Goal: Transaction & Acquisition: Purchase product/service

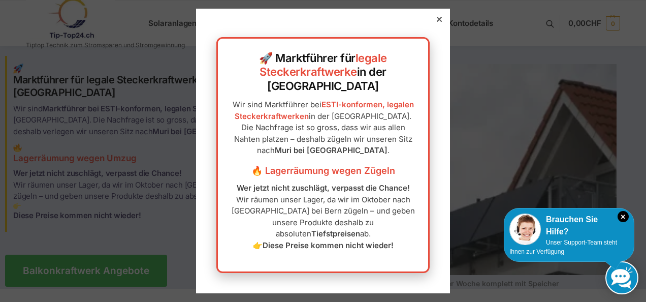
click at [437, 22] on icon at bounding box center [439, 19] width 5 height 5
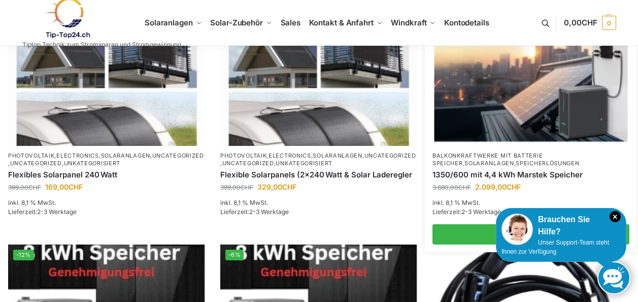
scroll to position [541, 0]
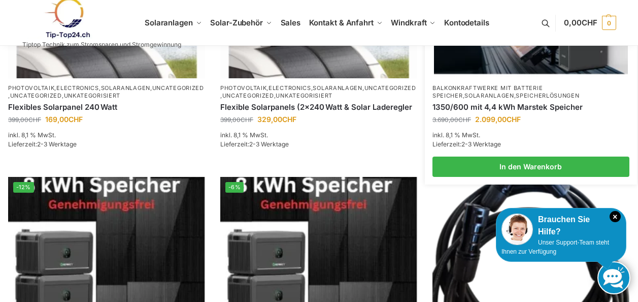
click at [511, 103] on link "1350/600 mit 4,4 kWh Marstek Speicher" at bounding box center [531, 107] width 197 height 10
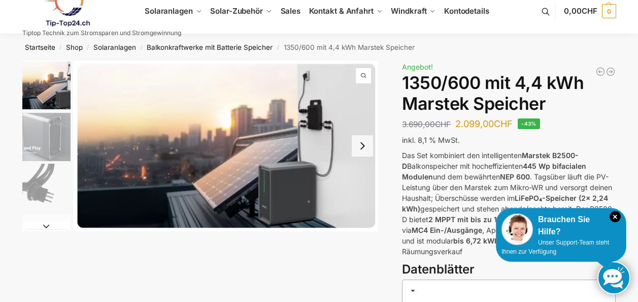
scroll to position [68, 0]
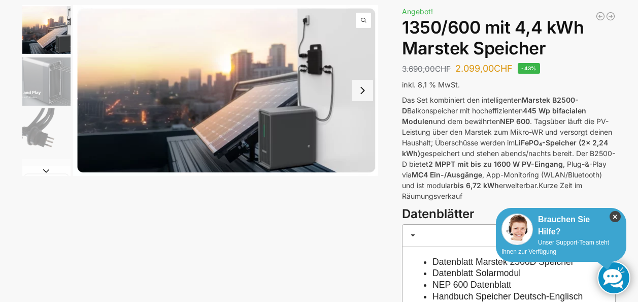
click at [613, 215] on icon "×" at bounding box center [615, 216] width 11 height 11
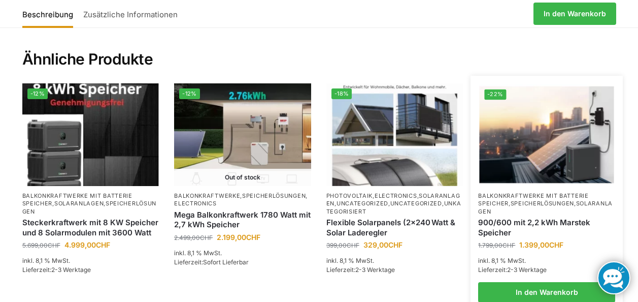
scroll to position [1484, 0]
